Goal: Information Seeking & Learning: Learn about a topic

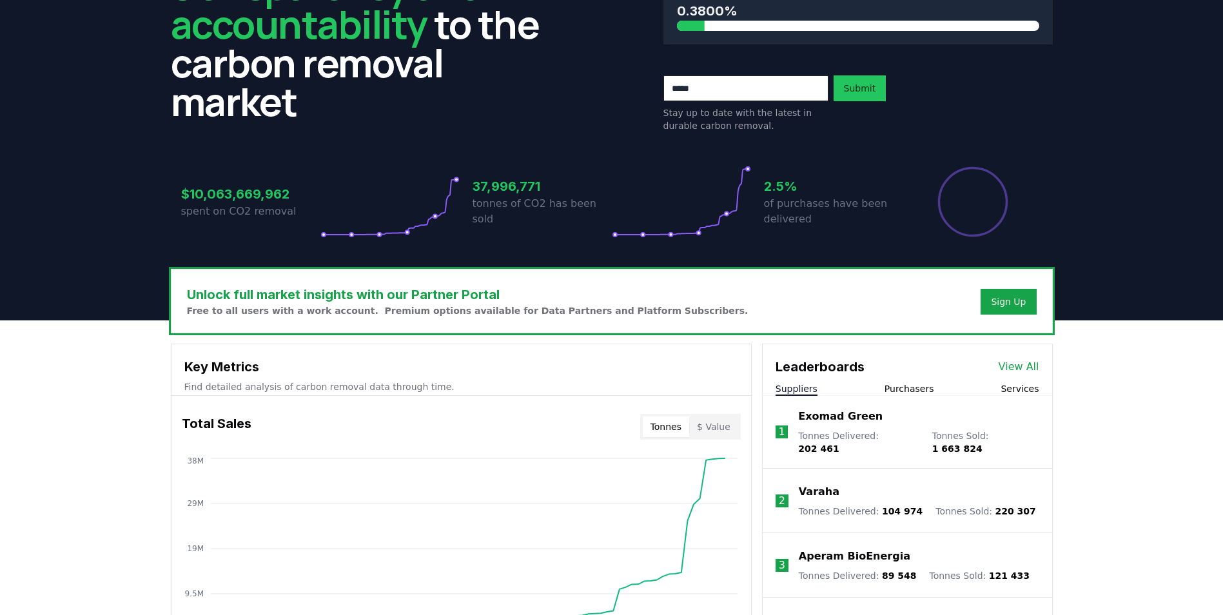
scroll to position [129, 0]
click at [1004, 298] on div "Sign Up" at bounding box center [1008, 302] width 35 height 13
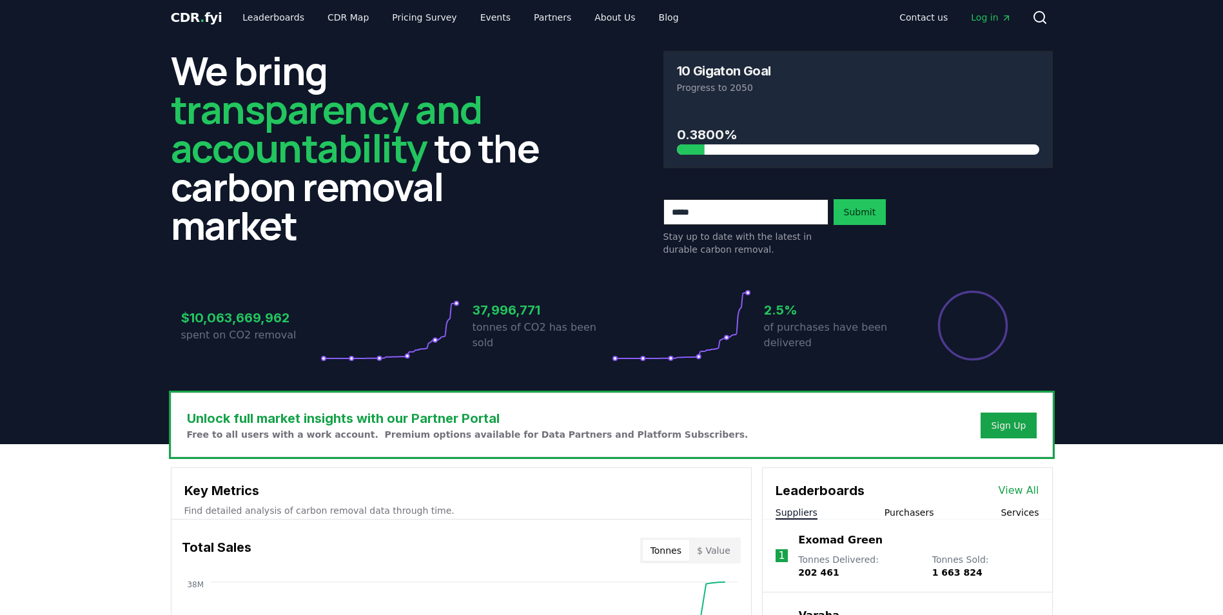
scroll to position [0, 0]
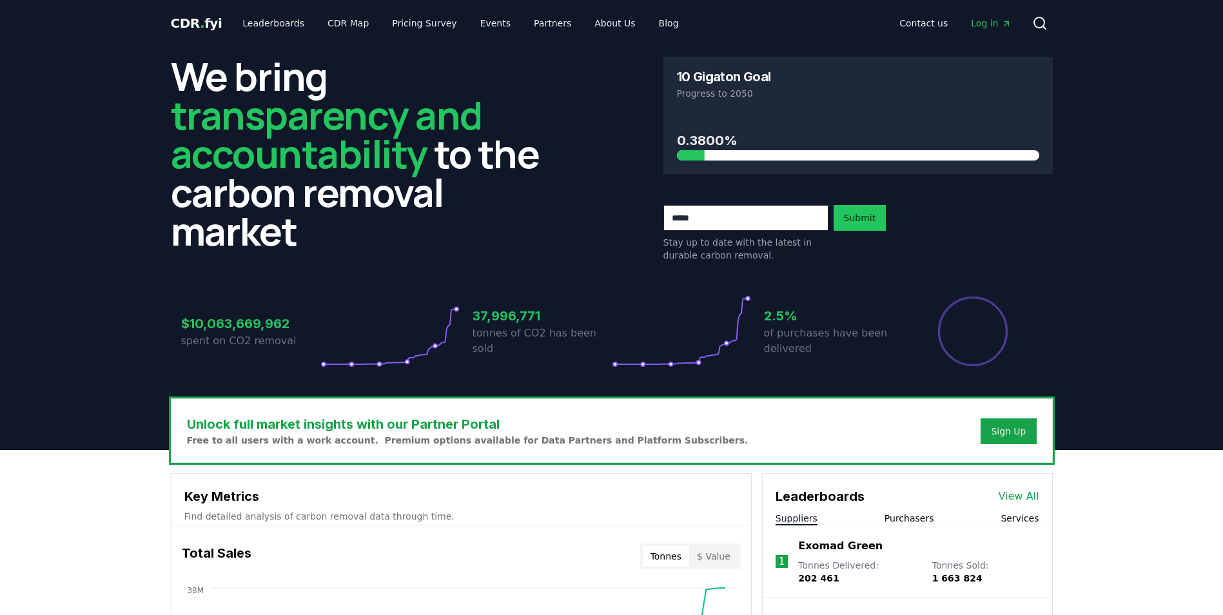
click at [765, 211] on input "email" at bounding box center [745, 218] width 165 height 26
type input "**********"
click at [882, 212] on button "Submit" at bounding box center [860, 218] width 53 height 26
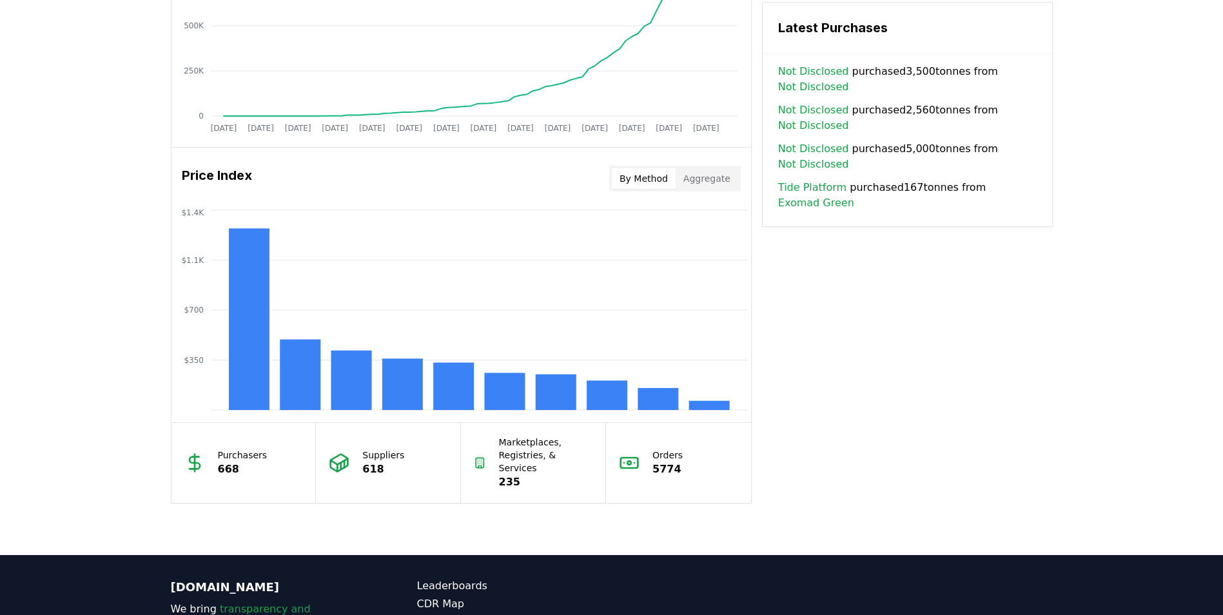
scroll to position [967, 0]
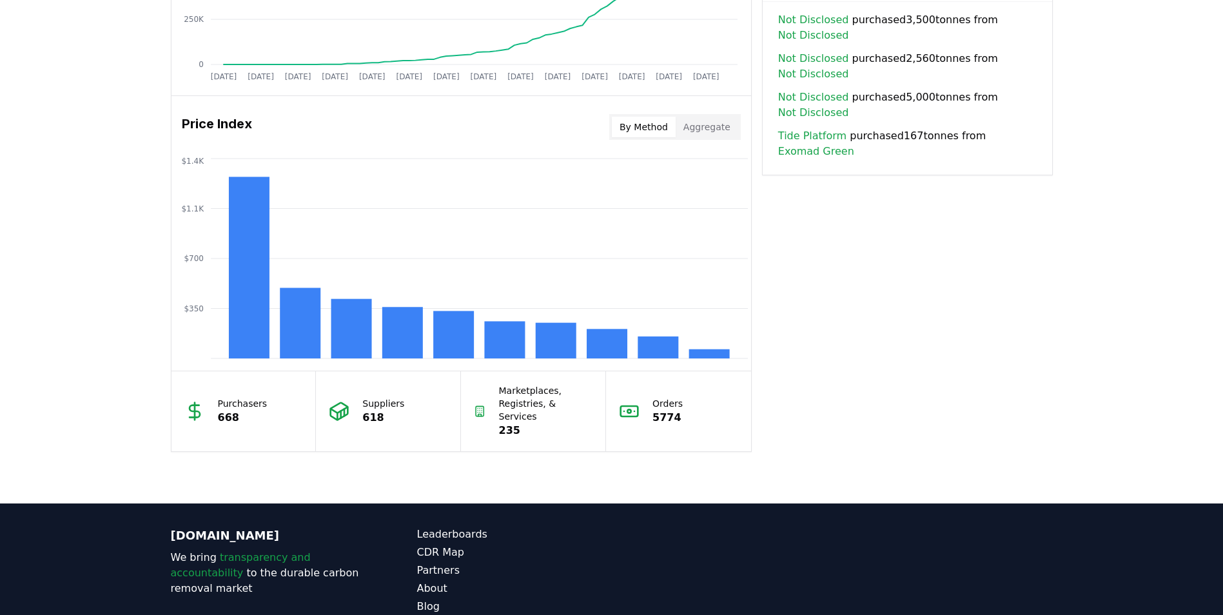
click at [714, 121] on button "Aggregate" at bounding box center [707, 127] width 63 height 21
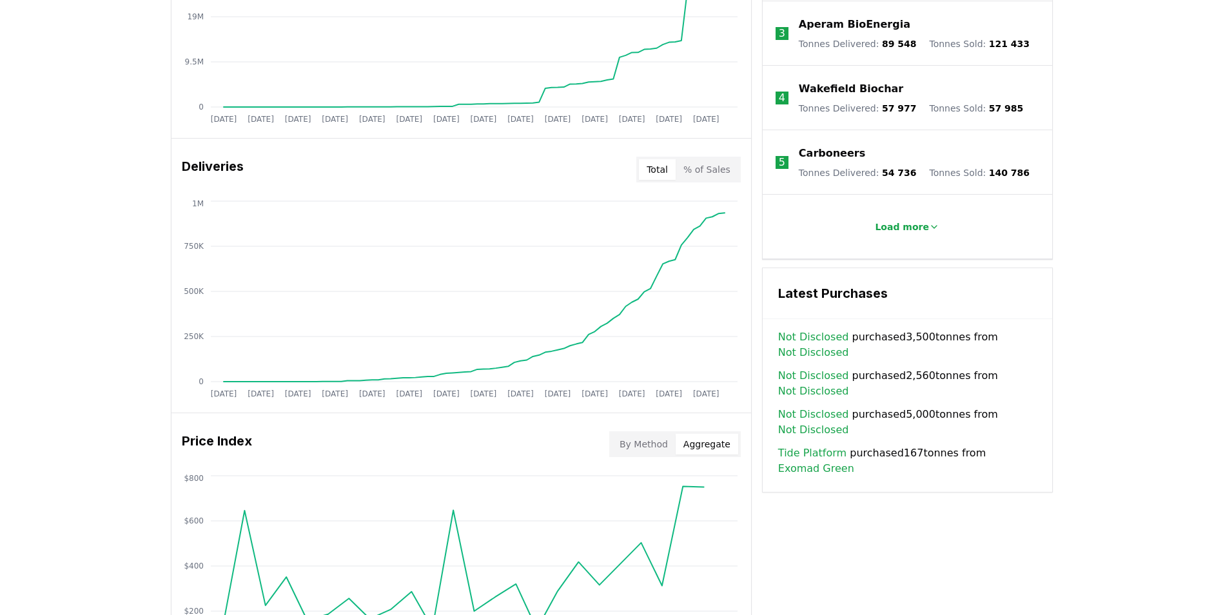
scroll to position [645, 0]
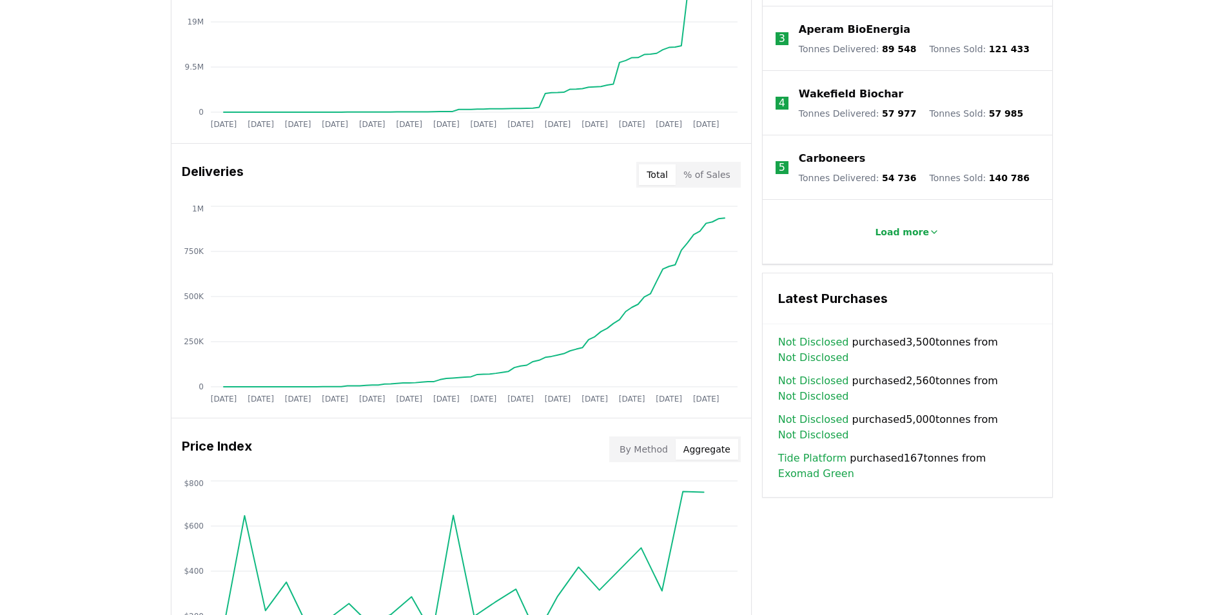
click at [719, 173] on button "% of Sales" at bounding box center [707, 174] width 63 height 21
click at [676, 177] on button "Total" at bounding box center [657, 174] width 37 height 21
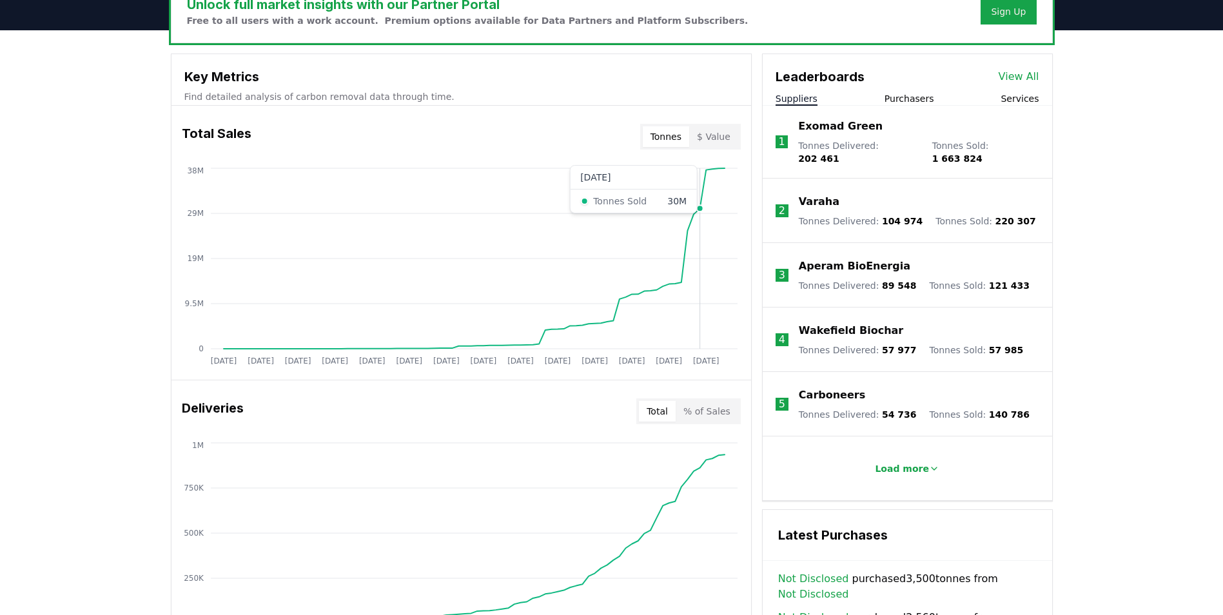
scroll to position [387, 0]
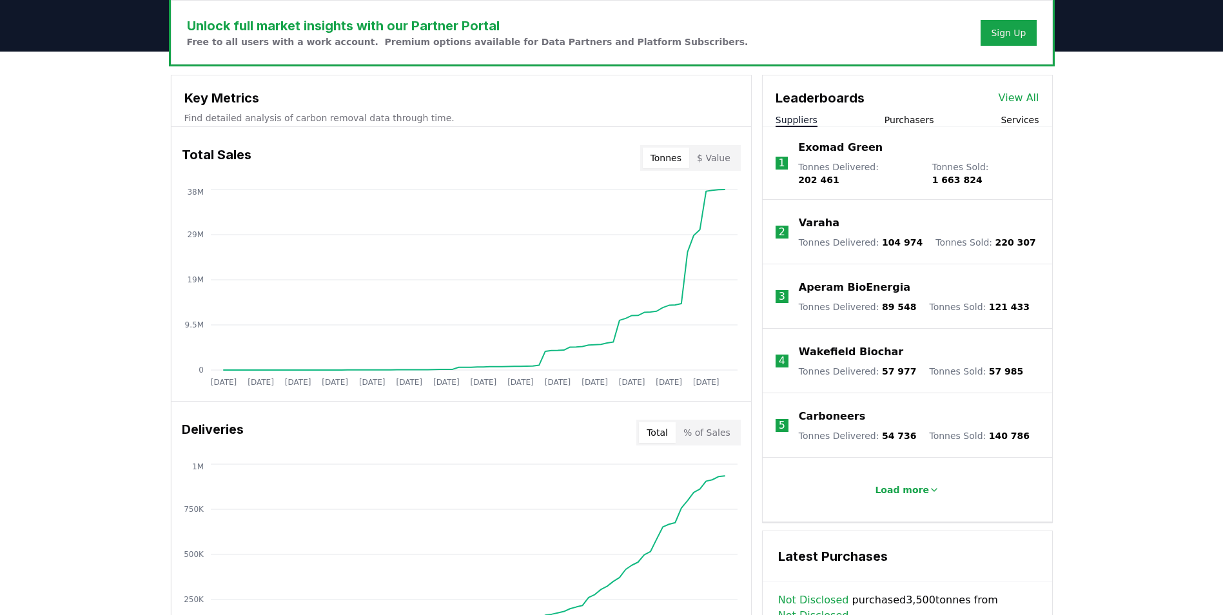
click at [714, 159] on button "$ Value" at bounding box center [713, 158] width 49 height 21
click at [678, 163] on button "Tonnes" at bounding box center [666, 158] width 46 height 21
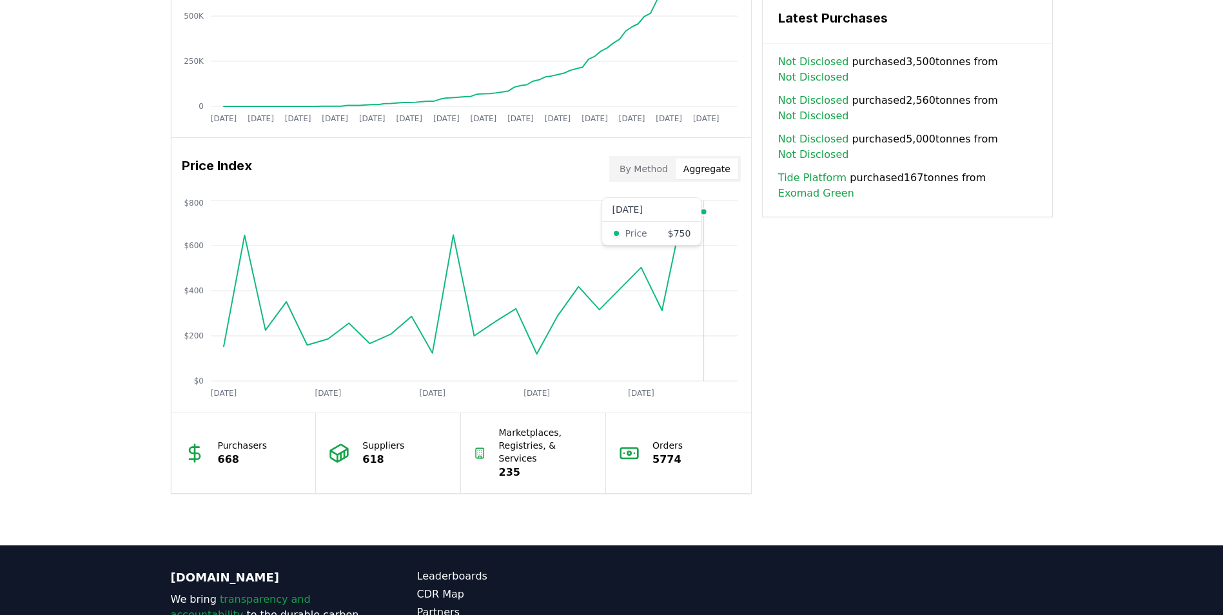
scroll to position [903, 0]
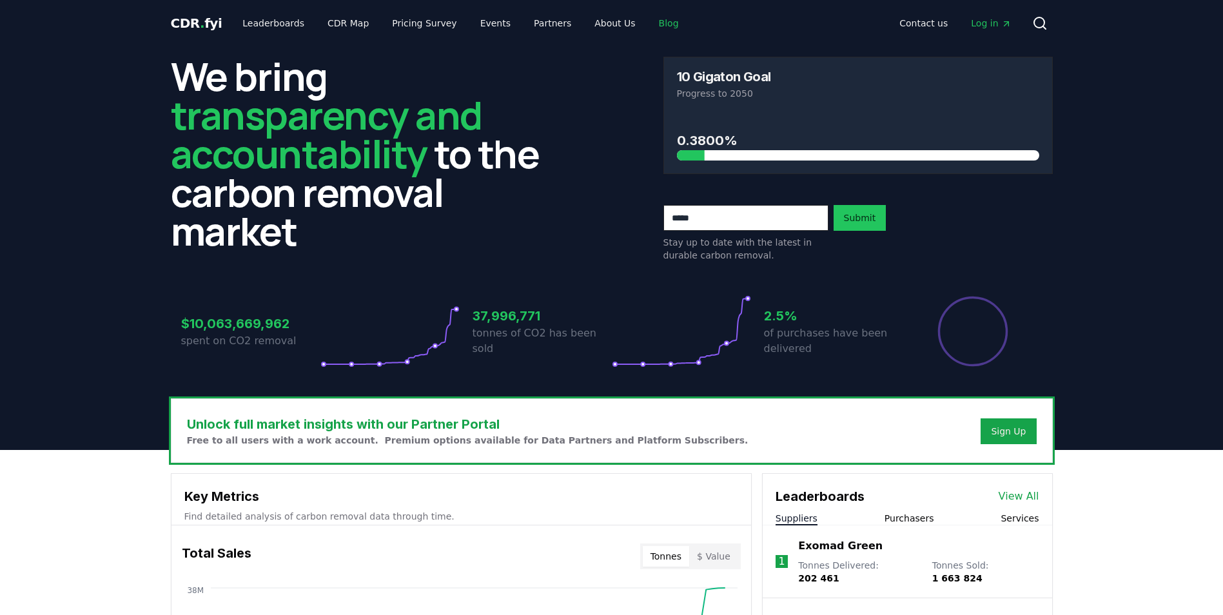
click at [649, 27] on link "Blog" at bounding box center [669, 23] width 41 height 23
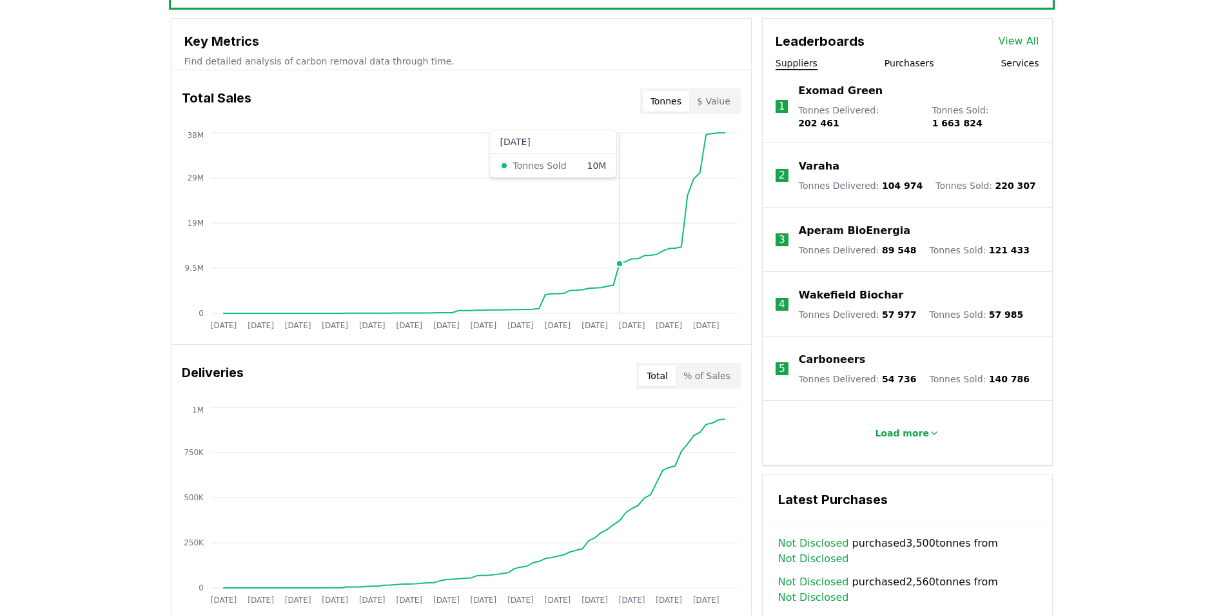
scroll to position [649, 0]
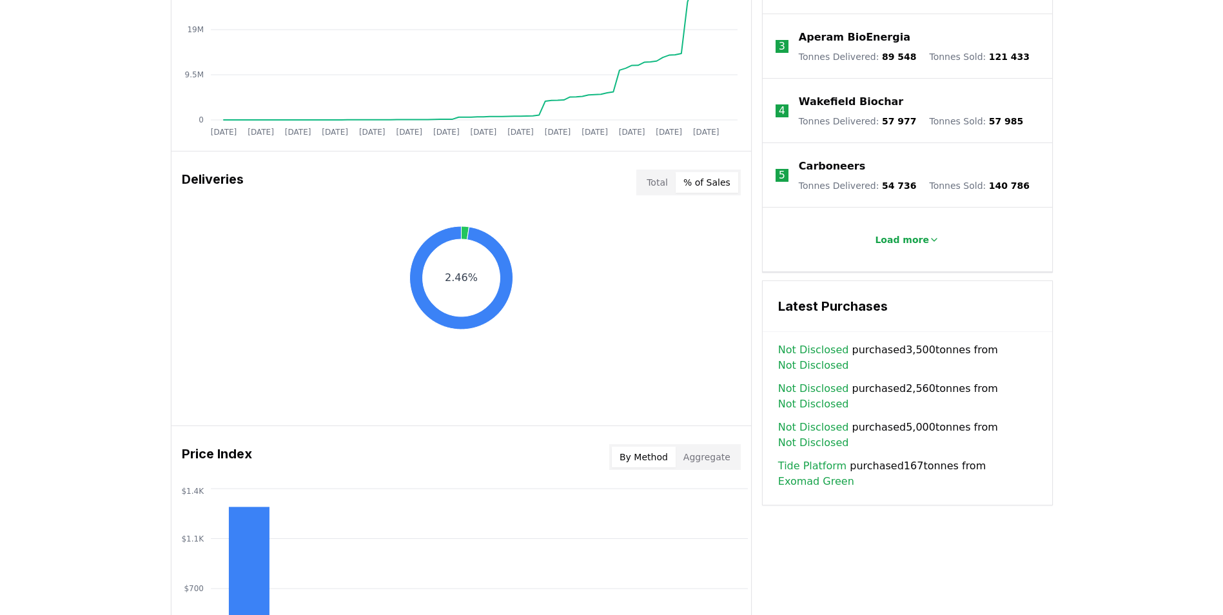
click at [719, 179] on button "% of Sales" at bounding box center [707, 182] width 63 height 21
click at [666, 183] on button "Total" at bounding box center [657, 182] width 37 height 21
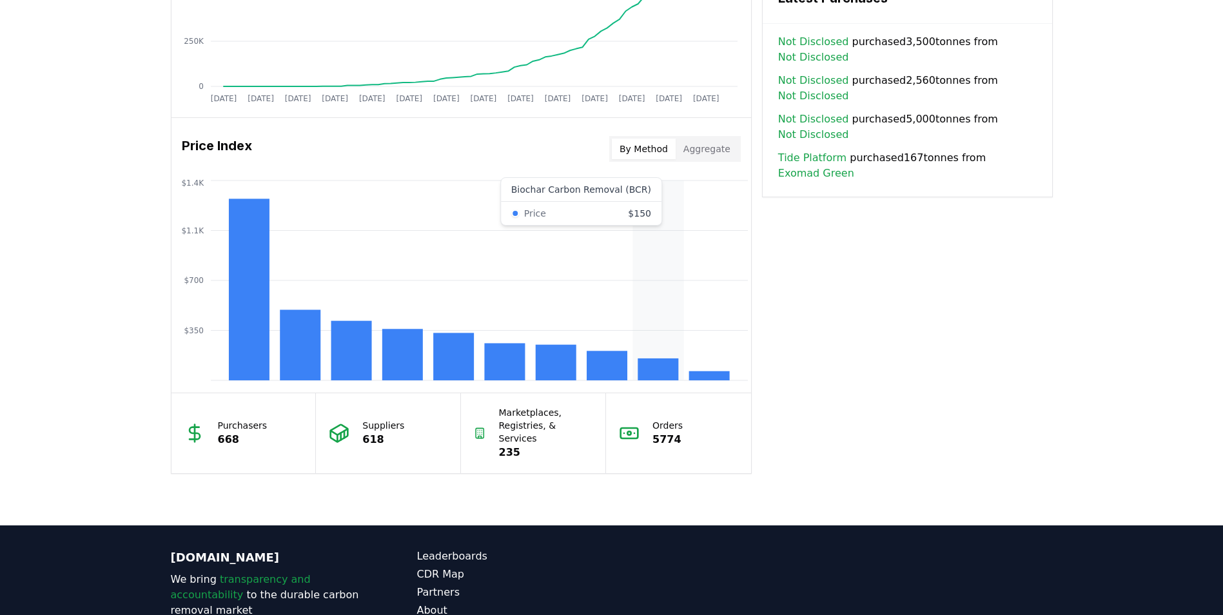
scroll to position [971, 0]
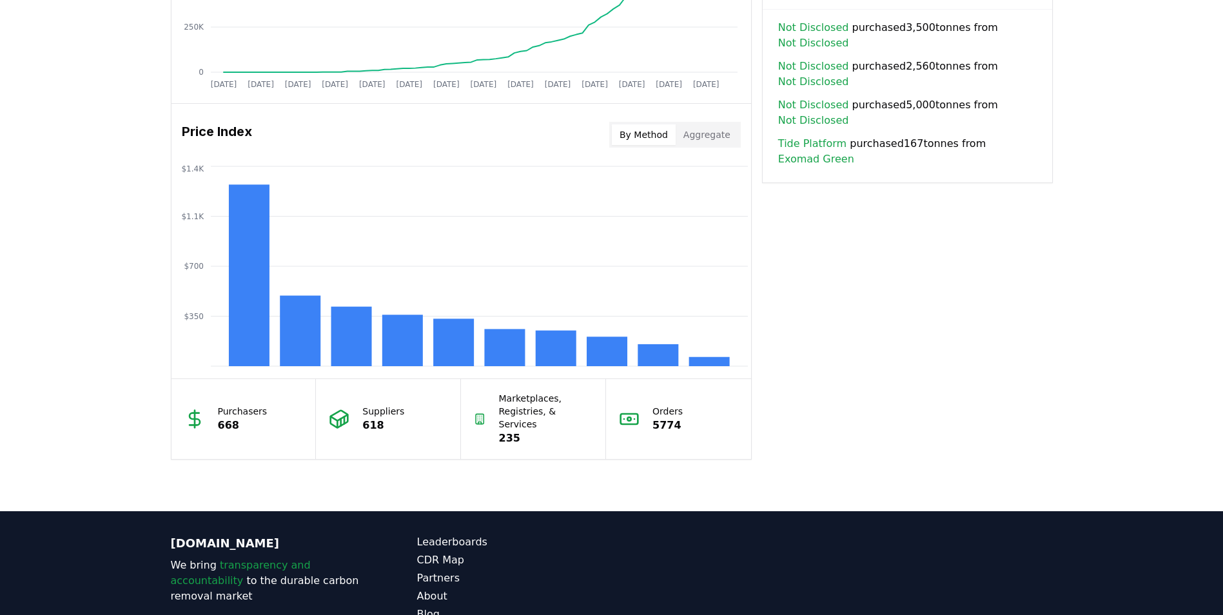
click at [712, 145] on div "By Method Aggregate" at bounding box center [675, 135] width 132 height 26
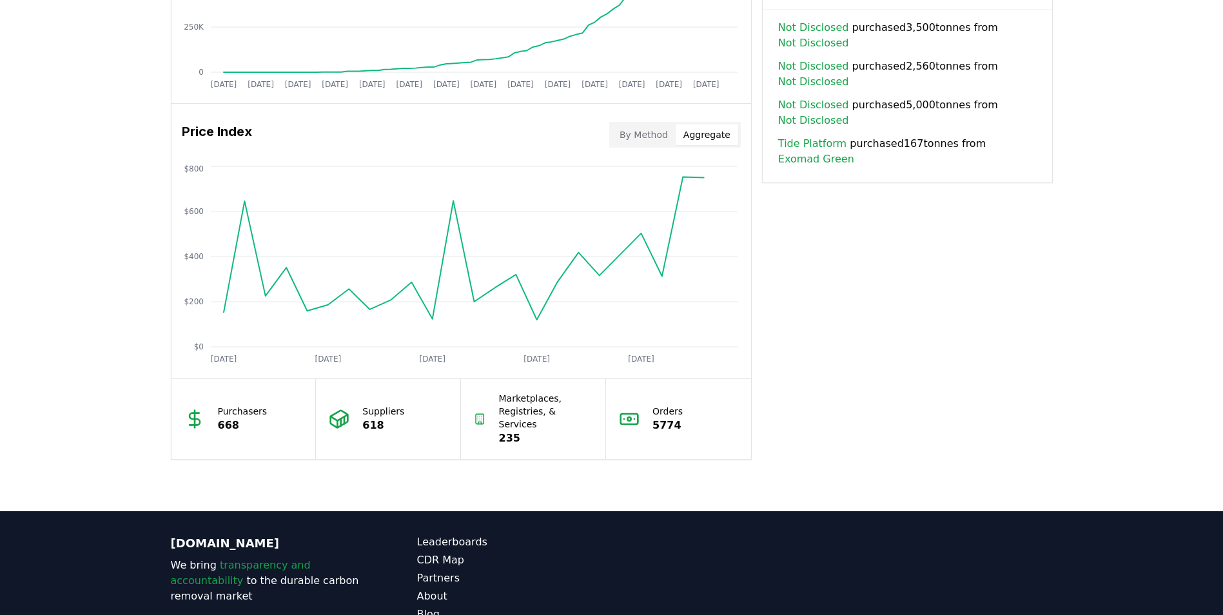
click at [714, 133] on button "Aggregate" at bounding box center [707, 134] width 63 height 21
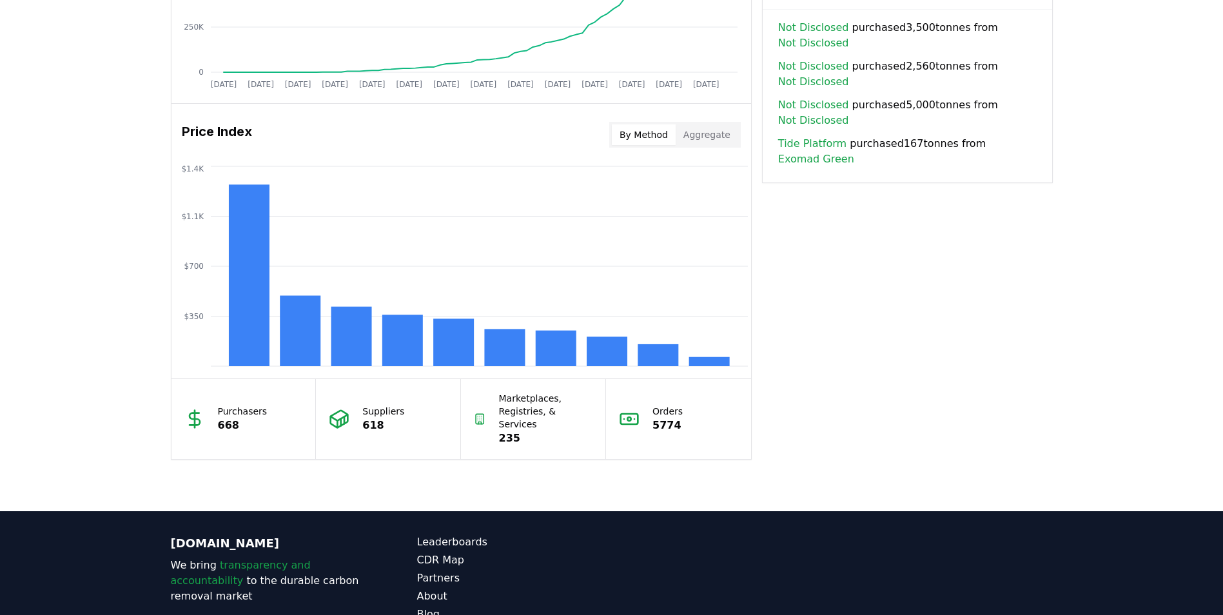
click at [666, 139] on button "By Method" at bounding box center [644, 134] width 64 height 21
click at [612, 124] on button "By Method" at bounding box center [644, 134] width 64 height 21
